Goal: Task Accomplishment & Management: Manage account settings

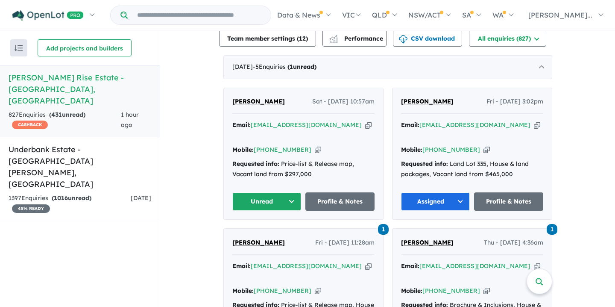
scroll to position [263, 0]
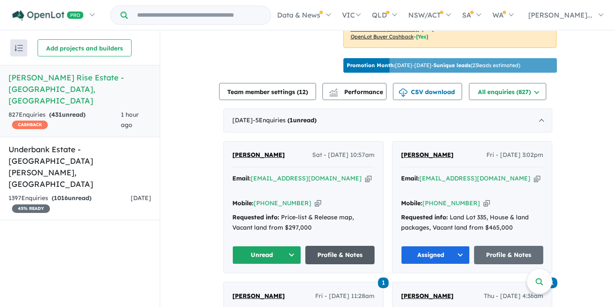
click at [335, 246] on link "Profile & Notes" at bounding box center [339, 255] width 69 height 18
click at [509, 246] on link "Profile & Notes" at bounding box center [508, 255] width 69 height 18
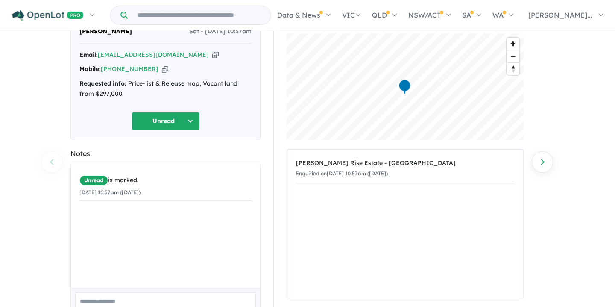
scroll to position [100, 0]
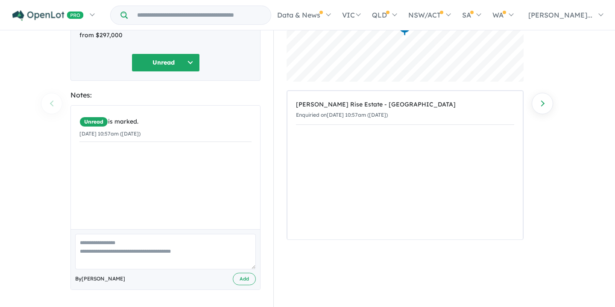
click at [80, 243] on textarea at bounding box center [165, 251] width 181 height 35
paste textarea "**********"
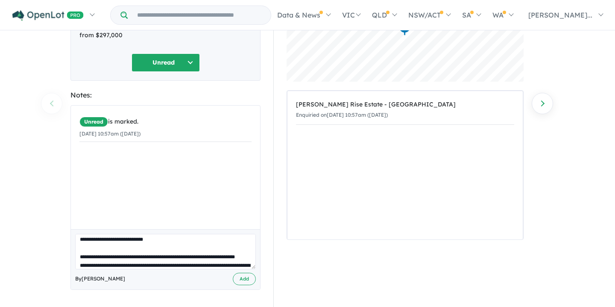
scroll to position [0, 0]
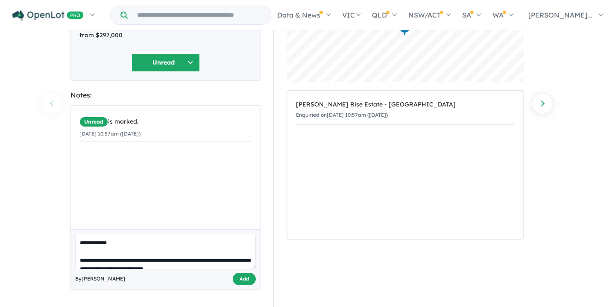
type textarea "**********"
click at [243, 278] on button "Add" at bounding box center [244, 278] width 23 height 12
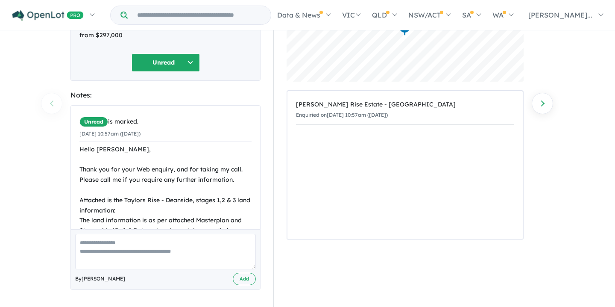
click at [189, 62] on button "Unread" at bounding box center [166, 62] width 68 height 18
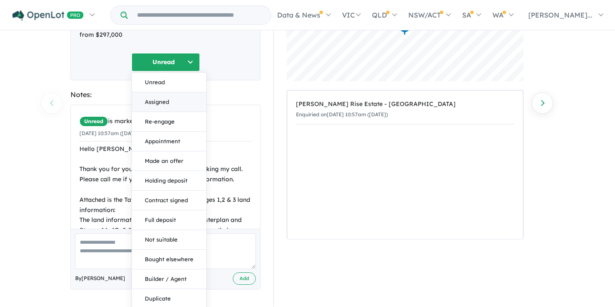
click at [155, 100] on button "Assigned" at bounding box center [169, 102] width 74 height 20
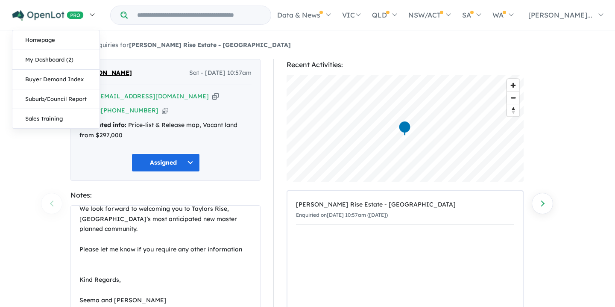
click at [91, 14] on link at bounding box center [53, 15] width 94 height 30
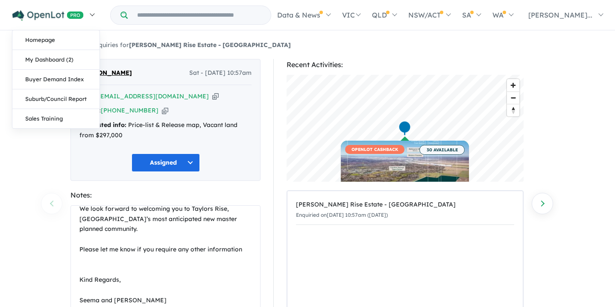
click at [93, 14] on link at bounding box center [53, 15] width 94 height 30
click at [44, 60] on link "My Dashboard (2)" at bounding box center [55, 60] width 87 height 20
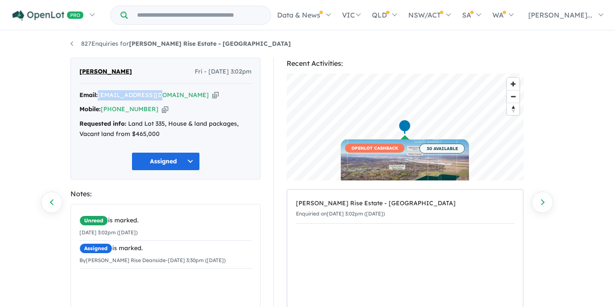
scroll to position [3, 0]
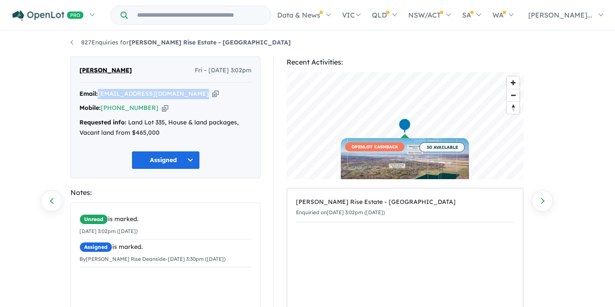
drag, startPoint x: 99, startPoint y: 93, endPoint x: 158, endPoint y: 96, distance: 59.0
click at [162, 99] on div "Email: mhy1175@yahoo.com Copied! Mobile: +61 430 409 395 Copied! Requested info…" at bounding box center [165, 115] width 172 height 53
copy div "mhy1175@yahoo.com Copied!"
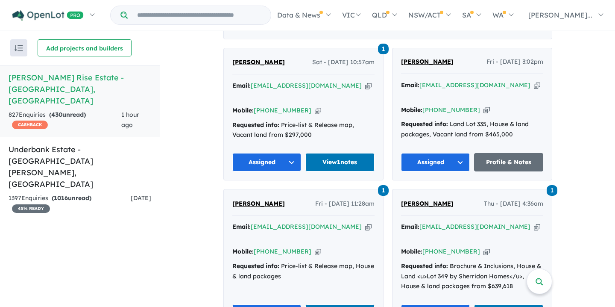
scroll to position [328, 0]
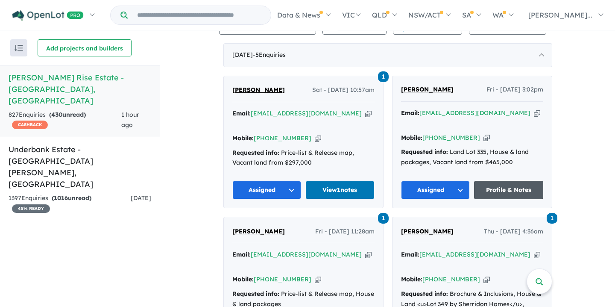
click at [500, 181] on link "Profile & Notes" at bounding box center [508, 190] width 69 height 18
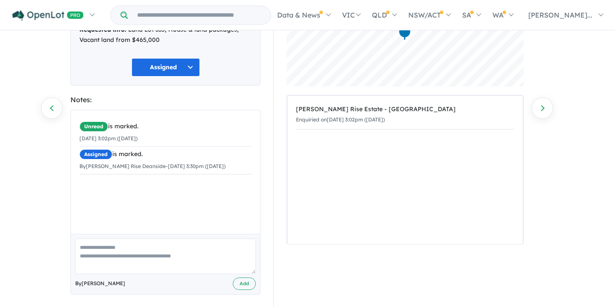
scroll to position [100, 0]
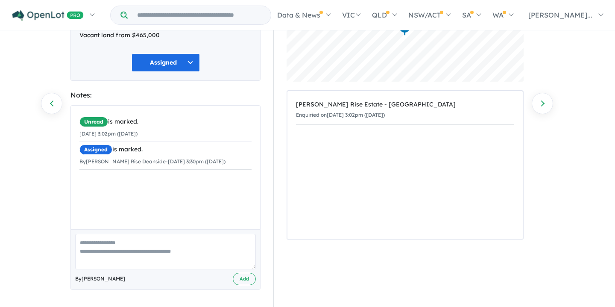
click at [88, 173] on div "Unread is marked. 03/10/2025 3:02pm (Friday) Assigned is marked. By Taylors Ris…" at bounding box center [165, 141] width 189 height 73
click at [86, 252] on textarea at bounding box center [165, 251] width 181 height 35
paste textarea "**********"
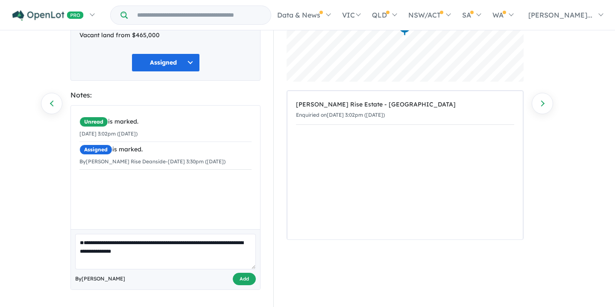
type textarea "**********"
click at [246, 278] on button "Add" at bounding box center [244, 278] width 23 height 12
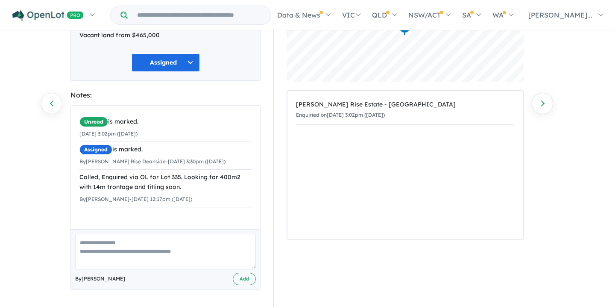
click at [187, 61] on button "Assigned" at bounding box center [166, 62] width 68 height 18
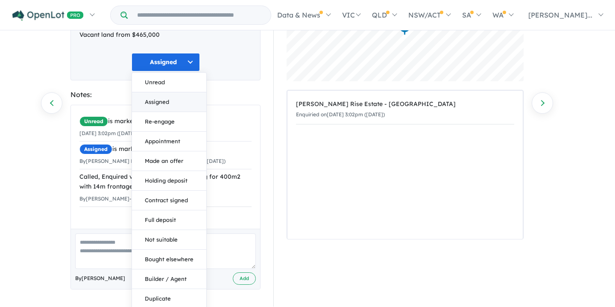
click at [159, 100] on button "Assigned" at bounding box center [169, 102] width 74 height 20
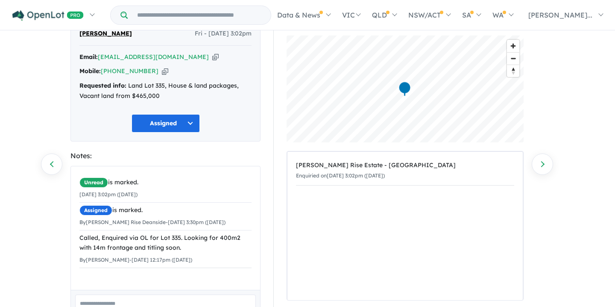
scroll to position [40, 0]
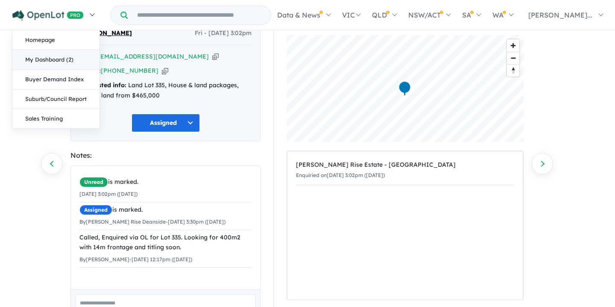
click at [47, 59] on link "My Dashboard (2)" at bounding box center [55, 60] width 87 height 20
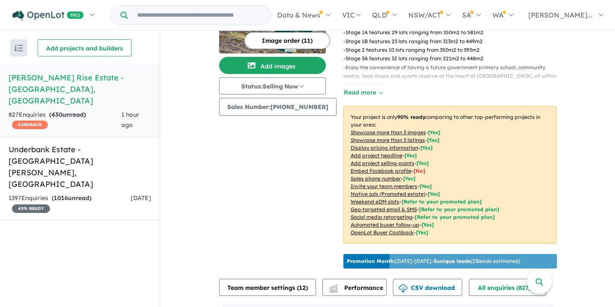
scroll to position [64, 0]
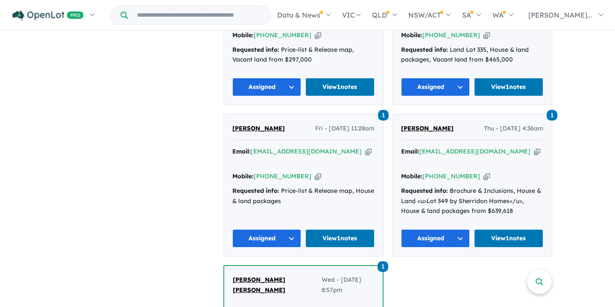
scroll to position [434, 0]
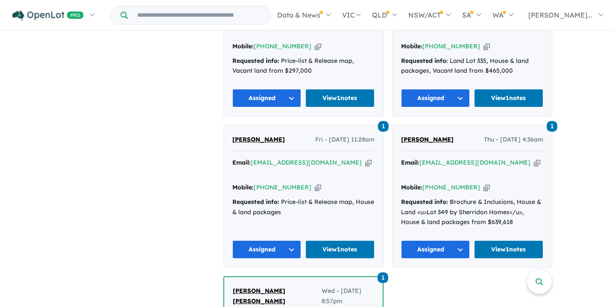
scroll to position [419, 0]
